Goal: Task Accomplishment & Management: Manage account settings

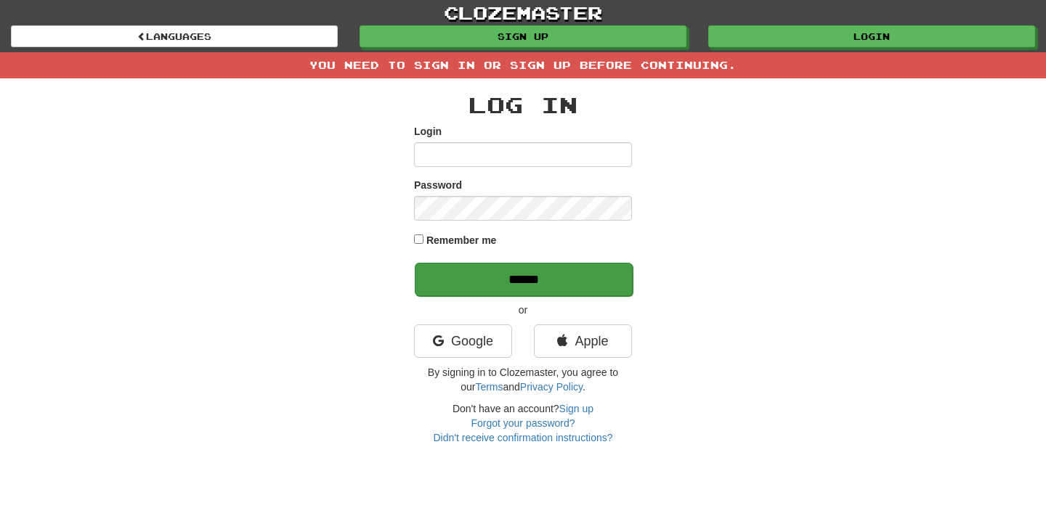
type input "********"
click at [472, 278] on input "******" at bounding box center [524, 279] width 218 height 33
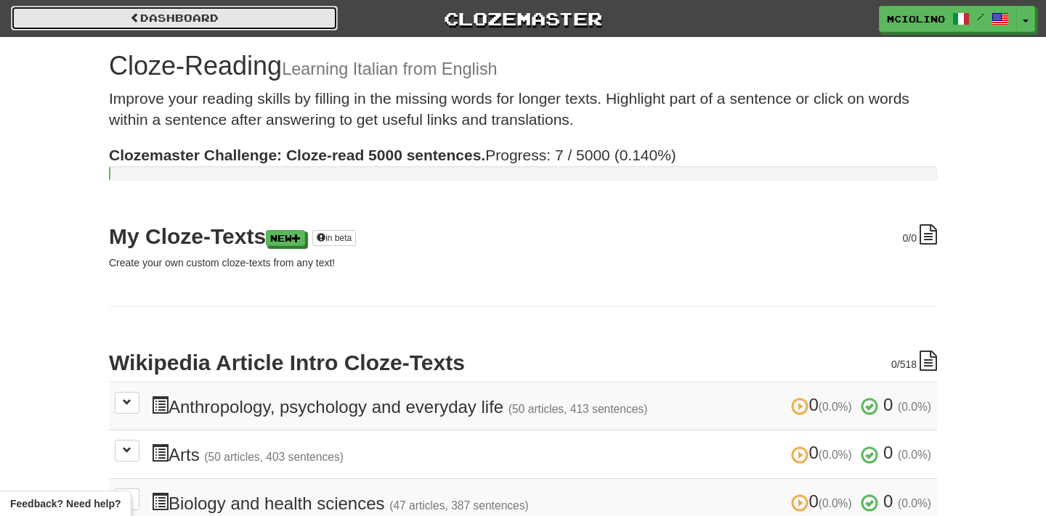
click at [141, 16] on link "Dashboard" at bounding box center [174, 18] width 327 height 25
